Goal: Find contact information: Find contact information

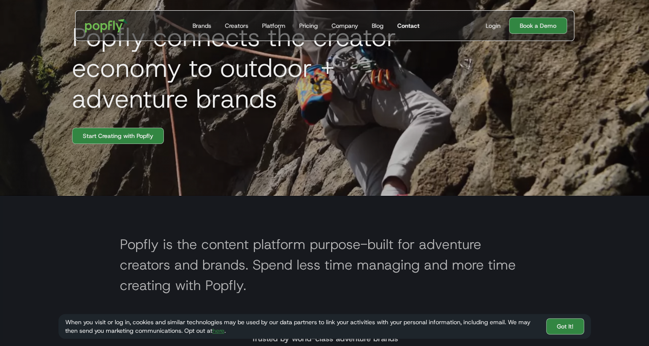
click at [417, 27] on div "Contact" at bounding box center [408, 25] width 22 height 9
